Goal: Transaction & Acquisition: Obtain resource

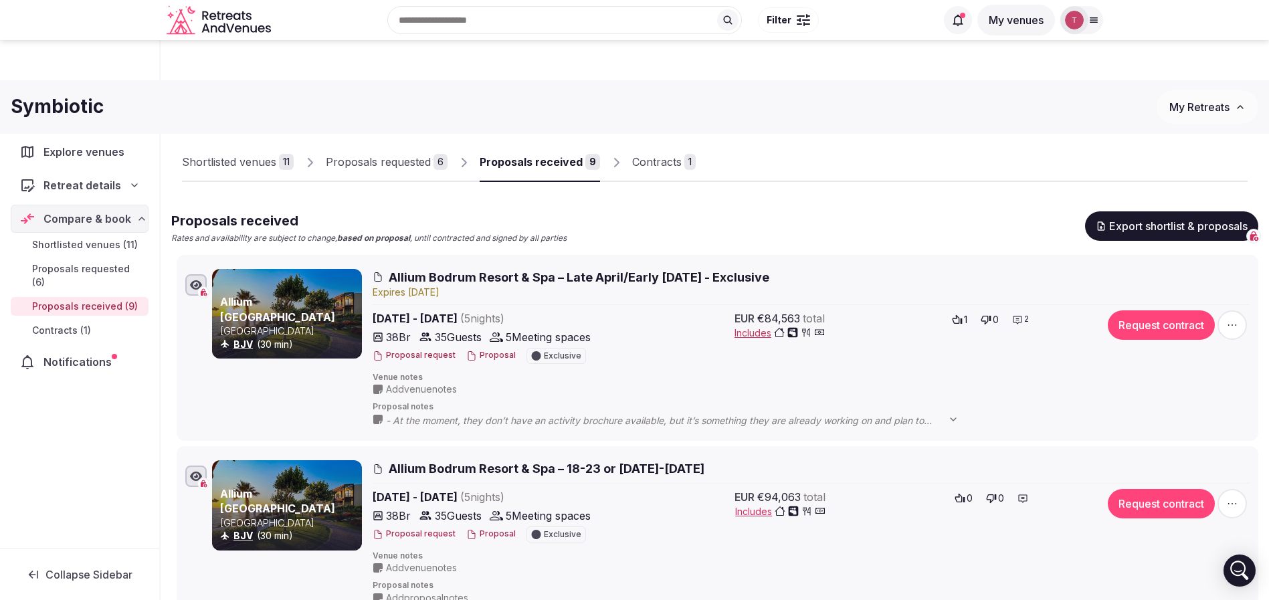
scroll to position [702, 0]
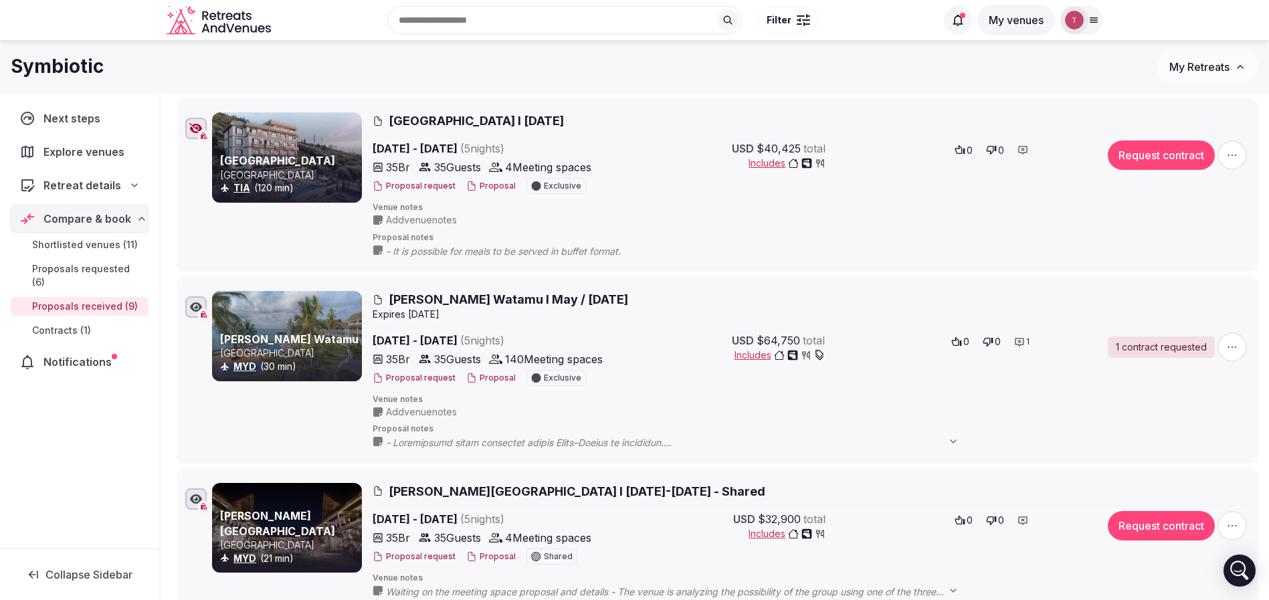
click at [1094, 18] on icon at bounding box center [1093, 20] width 7 height 5
click at [1003, 148] on link "Group flight planner" at bounding box center [1014, 146] width 155 height 21
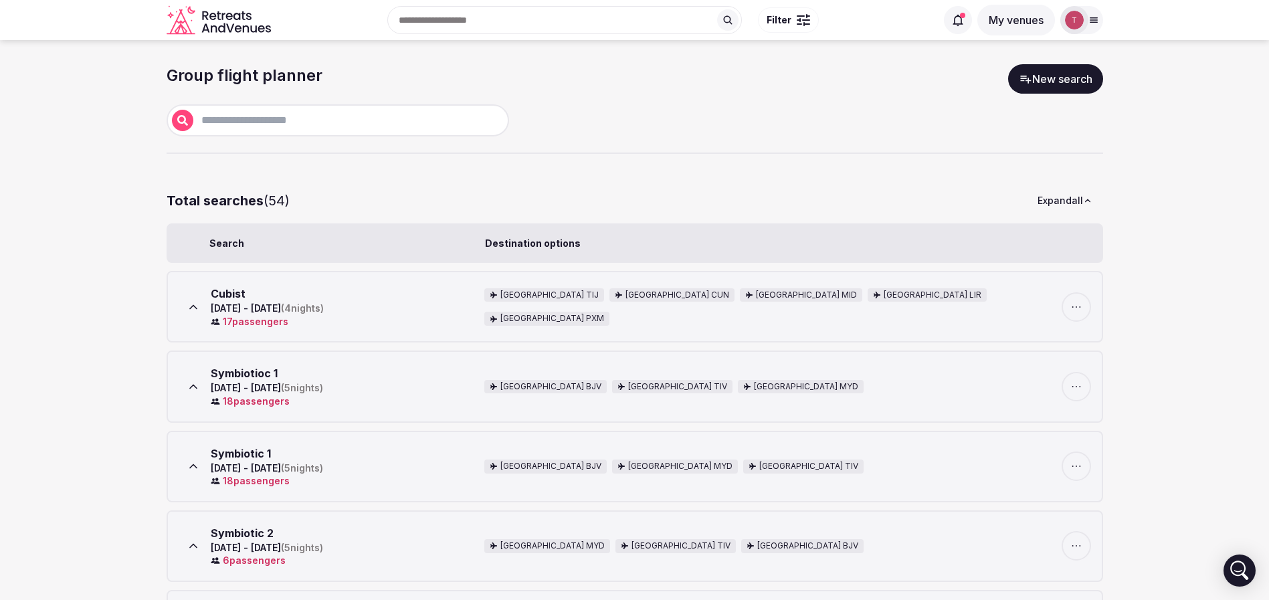
click at [187, 308] on icon at bounding box center [193, 306] width 13 height 13
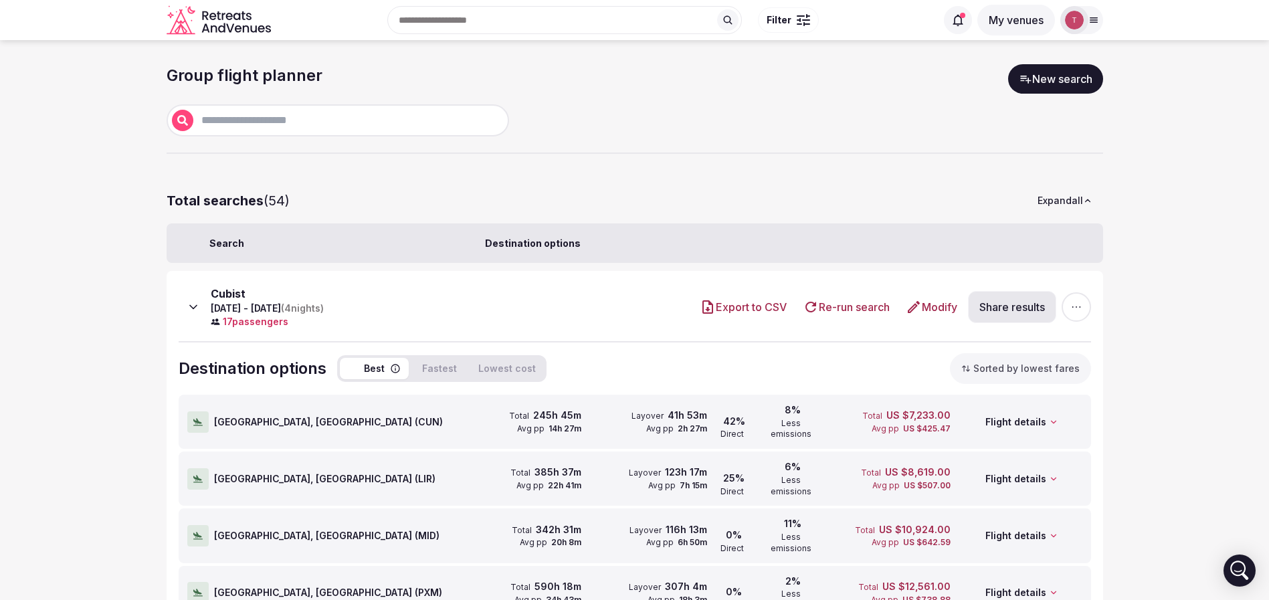
click at [1046, 315] on button "Share results" at bounding box center [1012, 307] width 88 height 32
click at [1037, 235] on icon at bounding box center [1034, 236] width 11 height 12
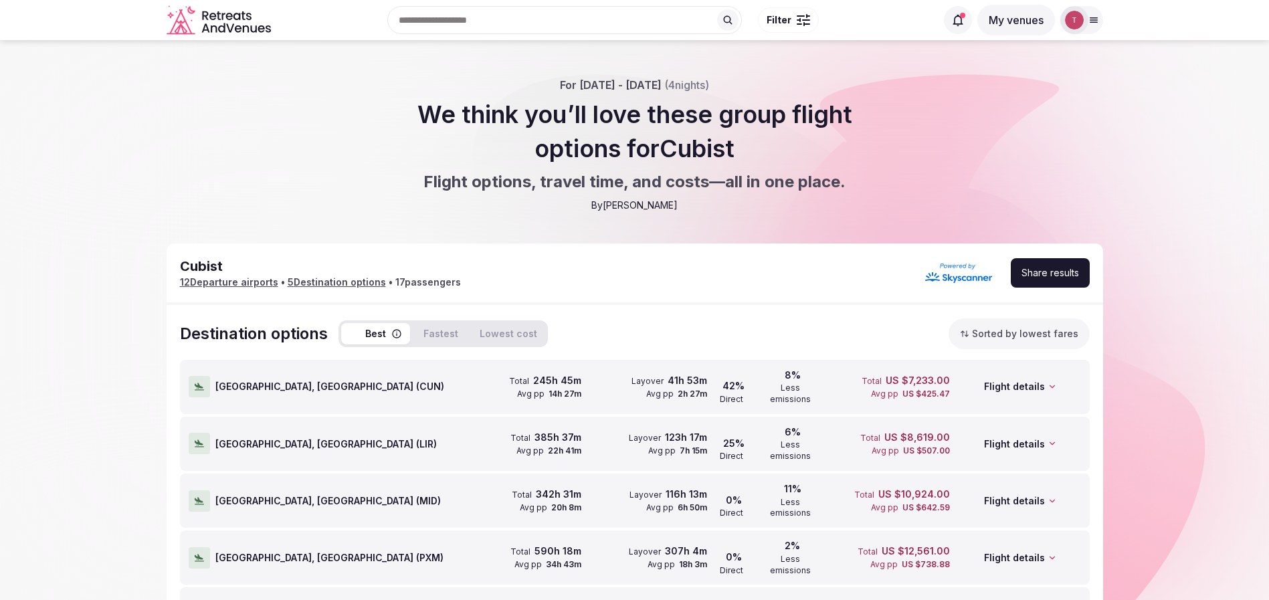
click at [1050, 385] on icon at bounding box center [1052, 386] width 5 height 3
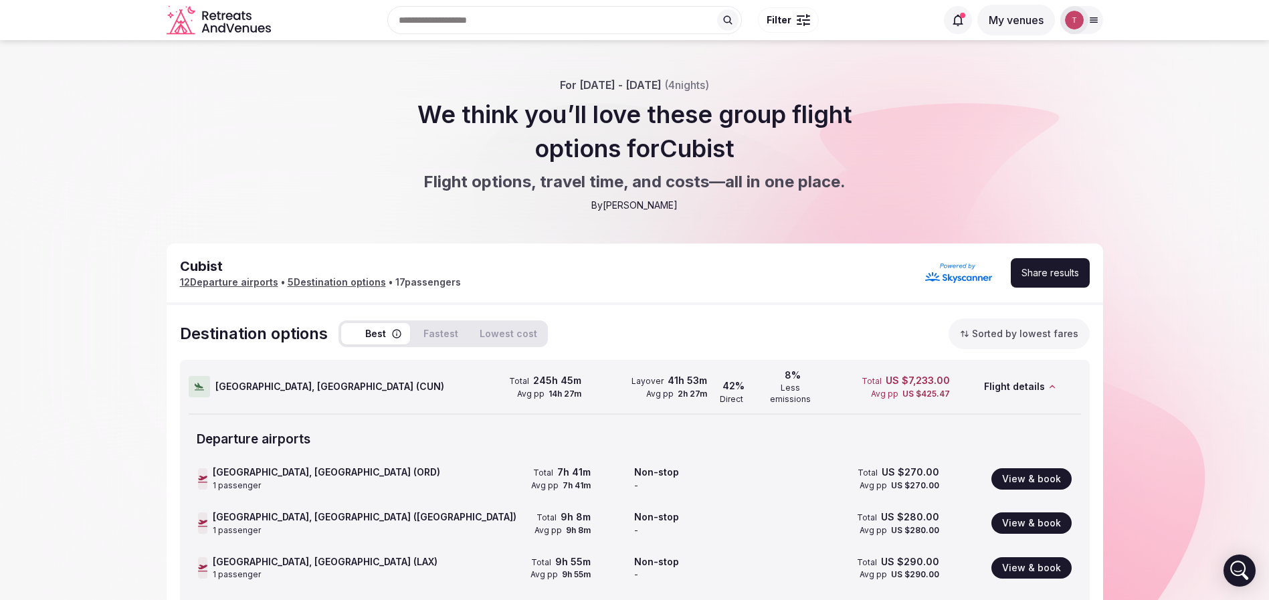
click at [1049, 382] on icon at bounding box center [1051, 386] width 9 height 9
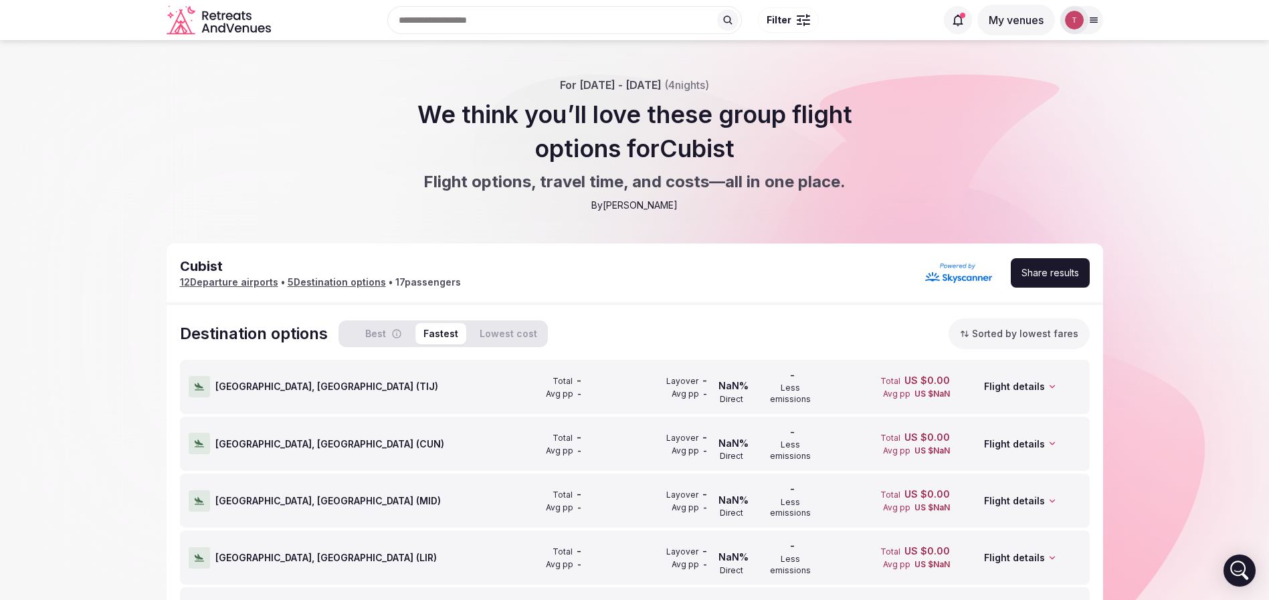
click at [438, 329] on button "Fastest" at bounding box center [440, 333] width 51 height 21
click at [502, 330] on button "Lowest cost" at bounding box center [509, 333] width 74 height 21
click at [409, 328] on button "Best" at bounding box center [375, 333] width 69 height 21
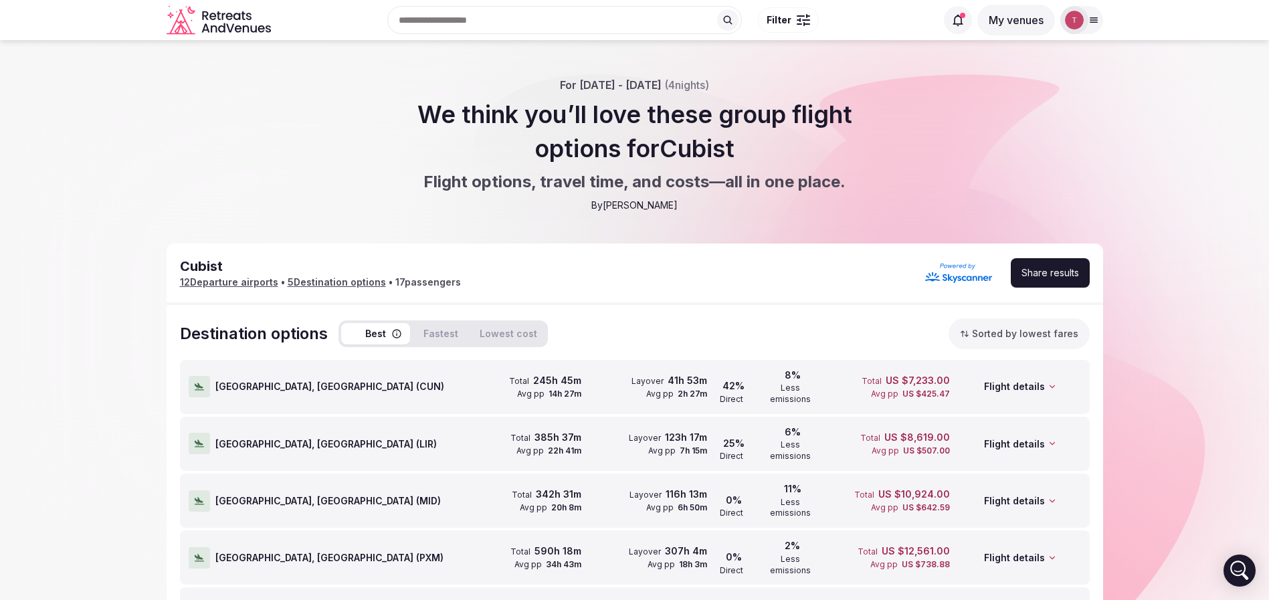
click at [377, 331] on button "Best" at bounding box center [375, 333] width 69 height 21
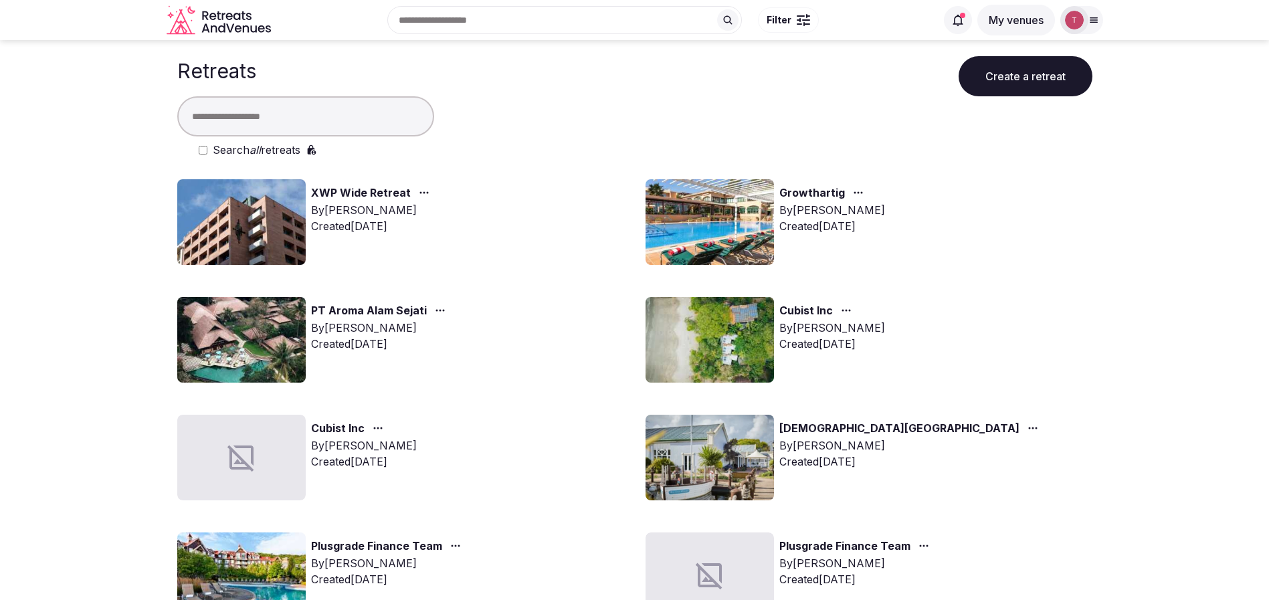
click at [332, 112] on input "text" at bounding box center [305, 116] width 257 height 40
click at [314, 121] on input "text" at bounding box center [305, 116] width 257 height 40
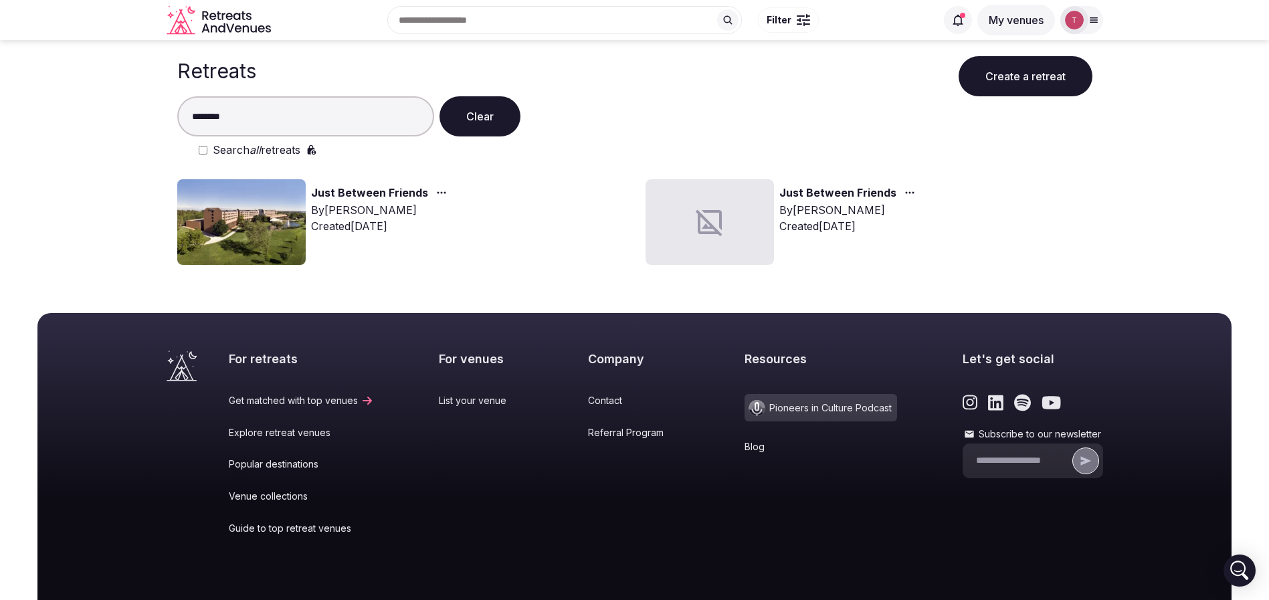
type input "********"
click at [254, 209] on img at bounding box center [241, 222] width 128 height 86
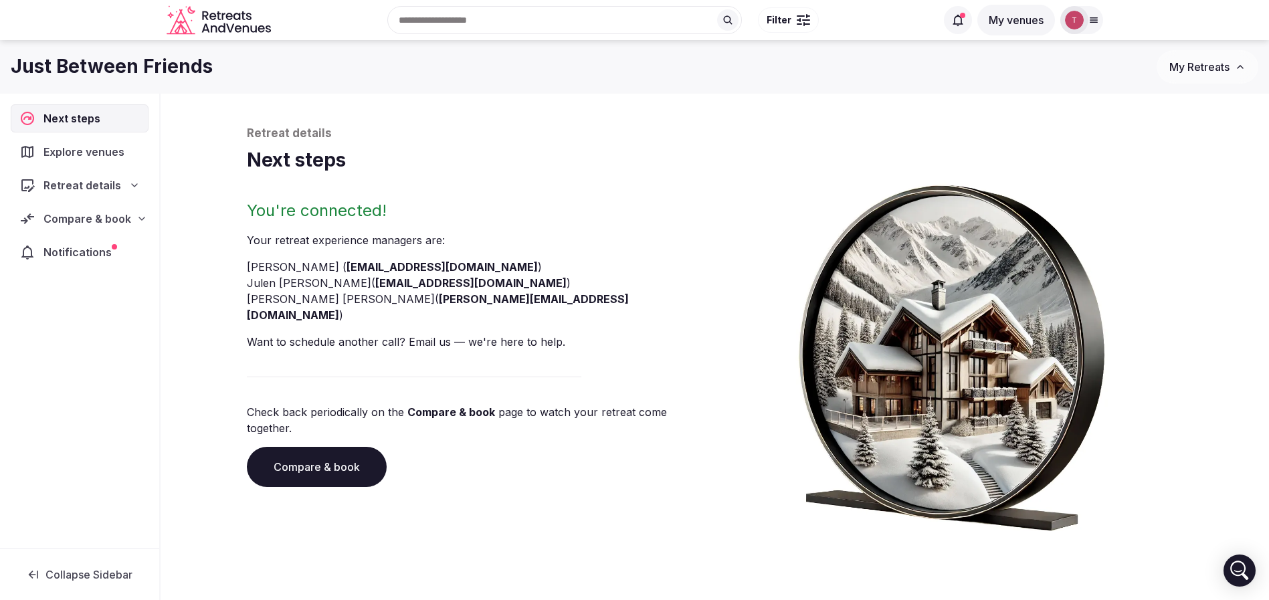
click at [308, 447] on link "Compare & book" at bounding box center [317, 467] width 140 height 40
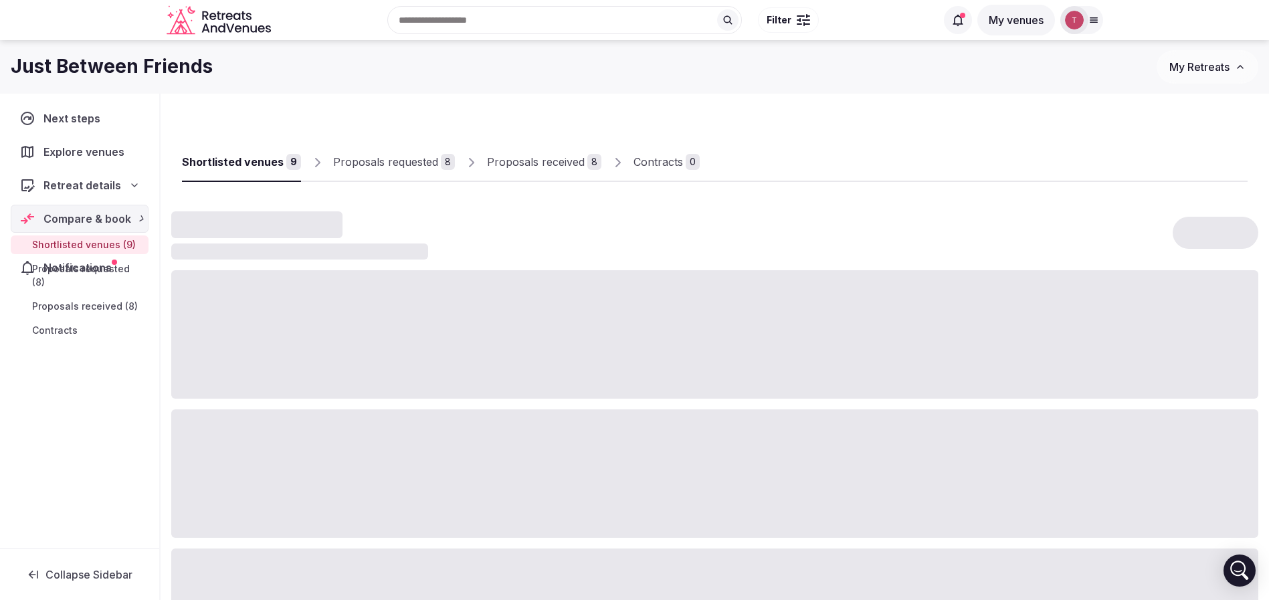
click at [308, 426] on div at bounding box center [714, 473] width 1087 height 128
click at [575, 151] on link "Proposals received 8" at bounding box center [544, 162] width 114 height 39
click at [570, 163] on div "Proposals received" at bounding box center [536, 162] width 98 height 16
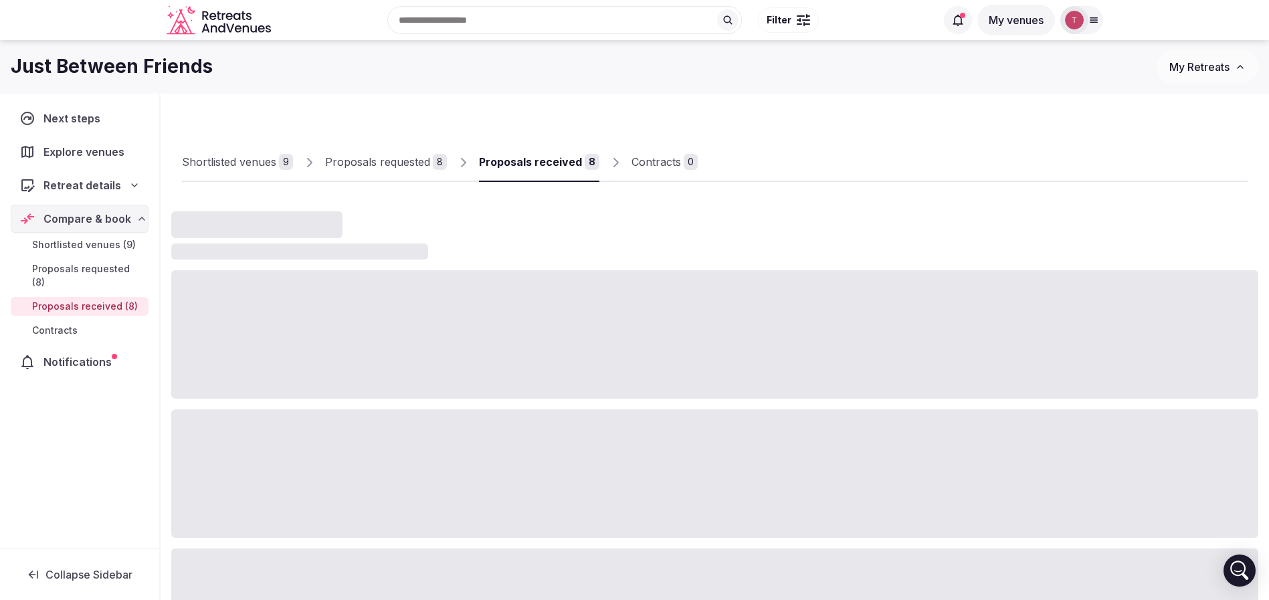
click at [570, 163] on div "Proposals received" at bounding box center [530, 162] width 103 height 16
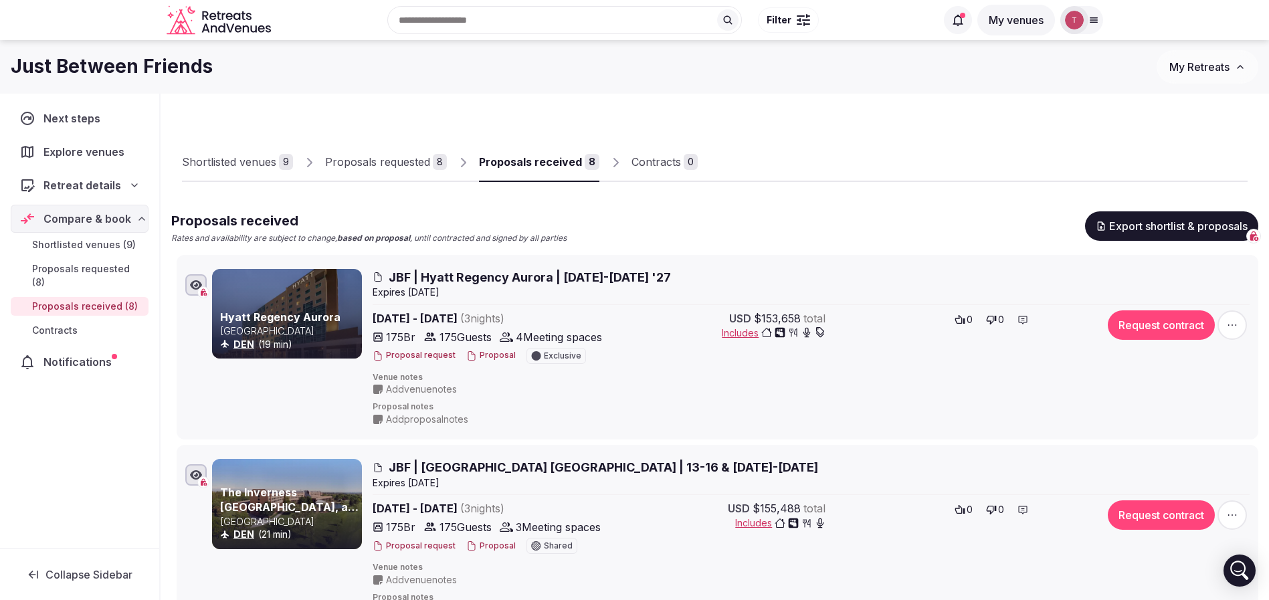
click at [546, 164] on div "Proposals received" at bounding box center [530, 162] width 103 height 16
drag, startPoint x: 769, startPoint y: 170, endPoint x: 754, endPoint y: 181, distance: 18.1
click at [769, 169] on div at bounding box center [973, 170] width 550 height 23
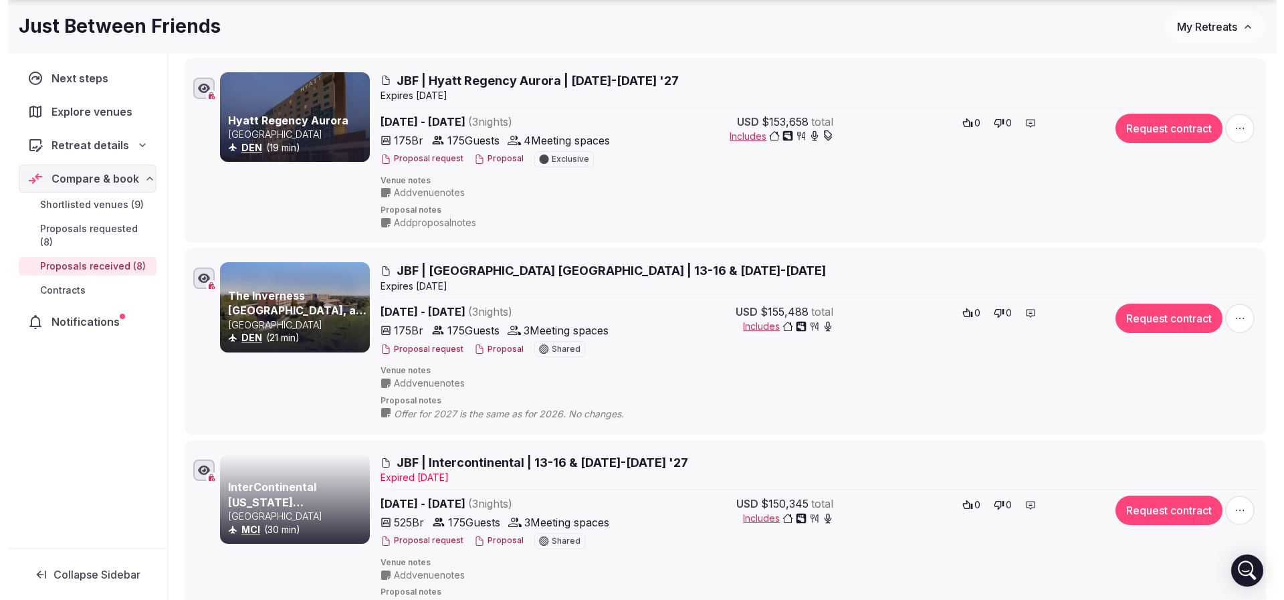
scroll to position [201, 0]
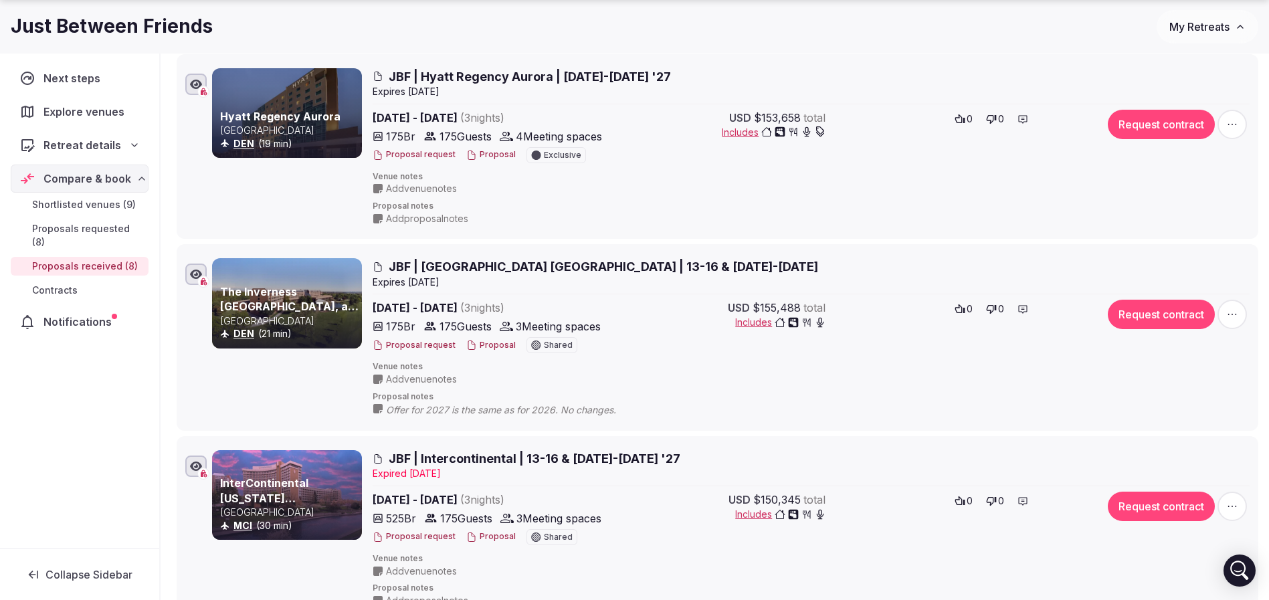
click at [484, 344] on button "Proposal" at bounding box center [490, 345] width 49 height 11
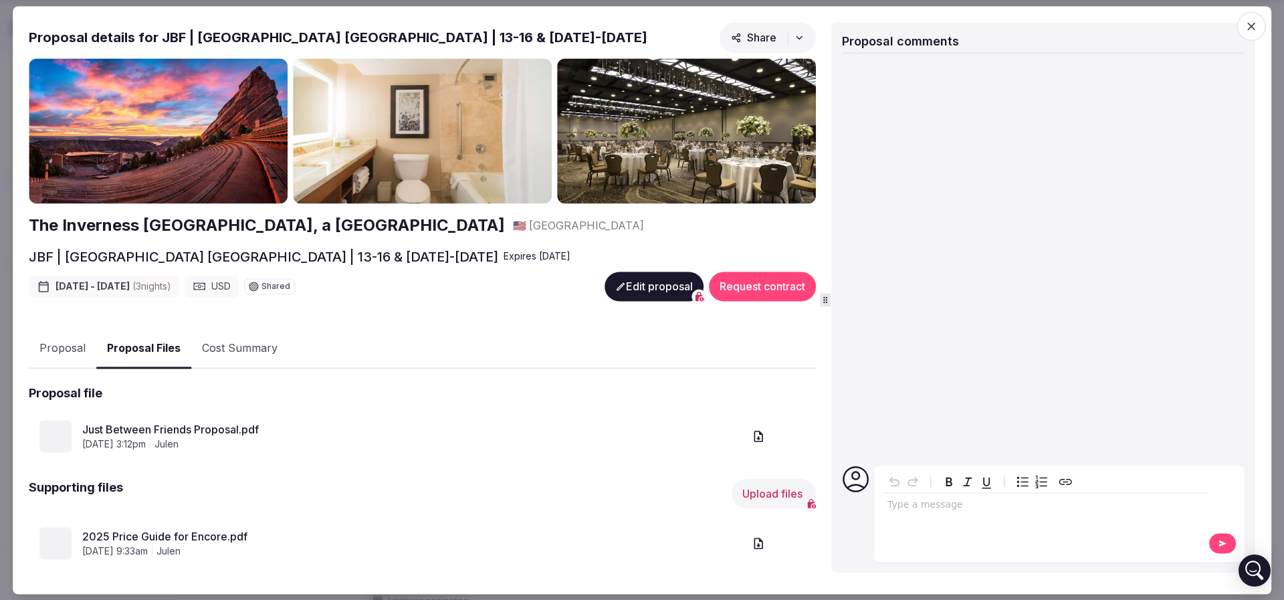
drag, startPoint x: 168, startPoint y: 352, endPoint x: 155, endPoint y: 351, distance: 12.7
click at [167, 352] on button "Proposal Files" at bounding box center [143, 348] width 95 height 39
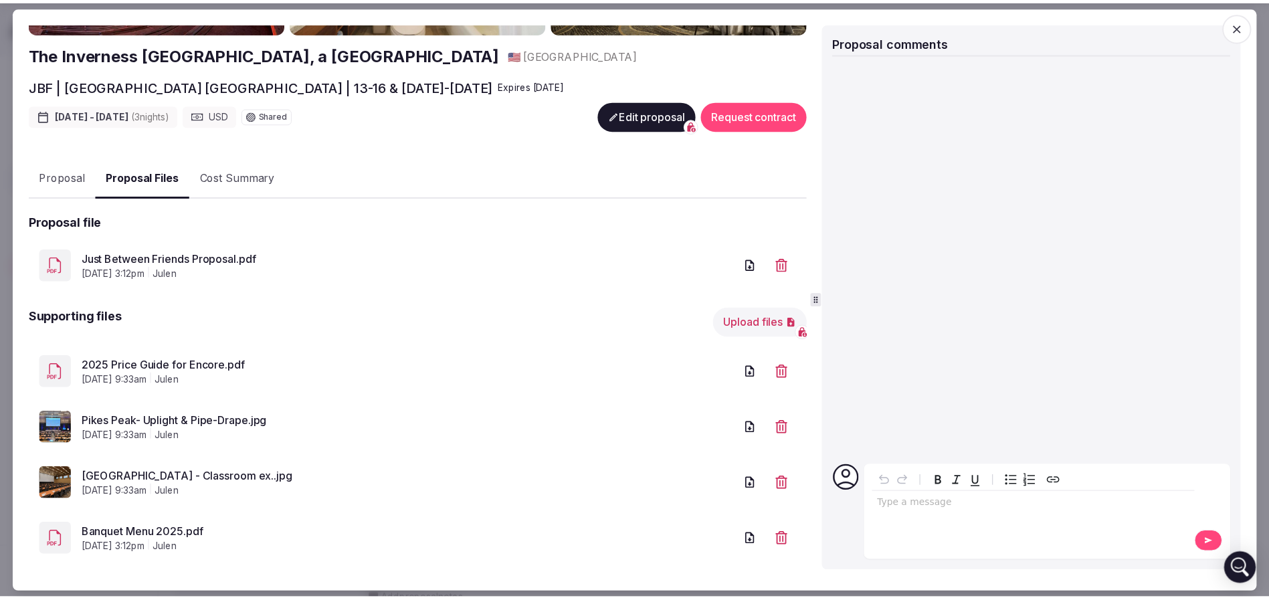
scroll to position [185, 0]
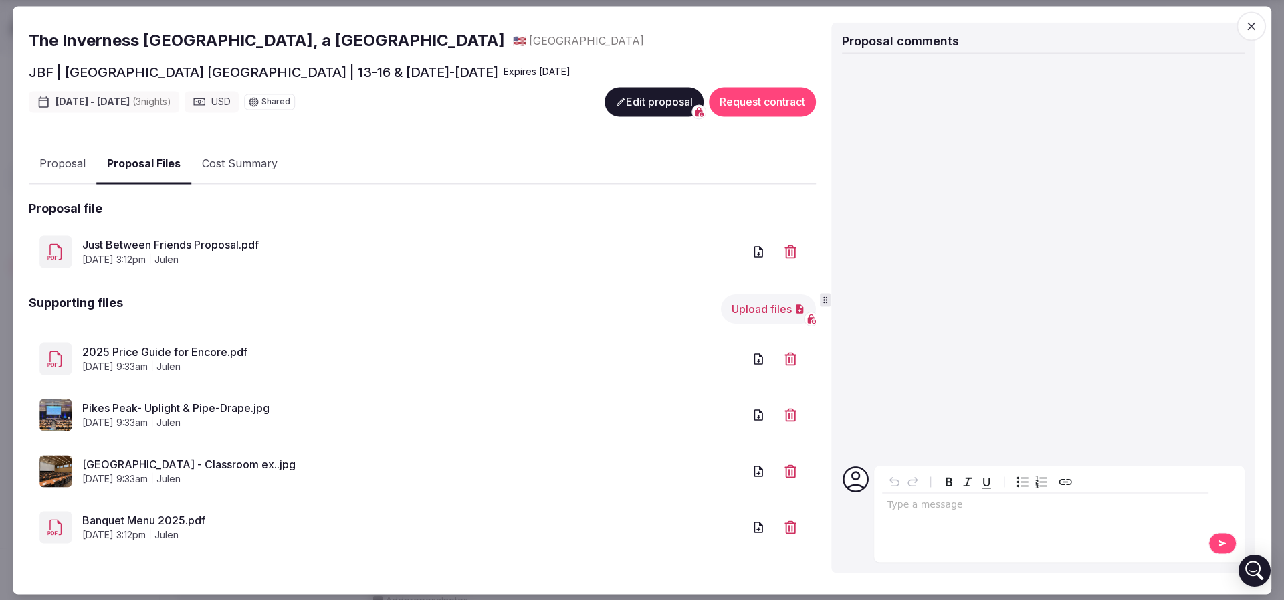
click at [177, 518] on link "Banquet Menu 2025.pdf" at bounding box center [413, 521] width 662 height 16
